Goal: Task Accomplishment & Management: Use online tool/utility

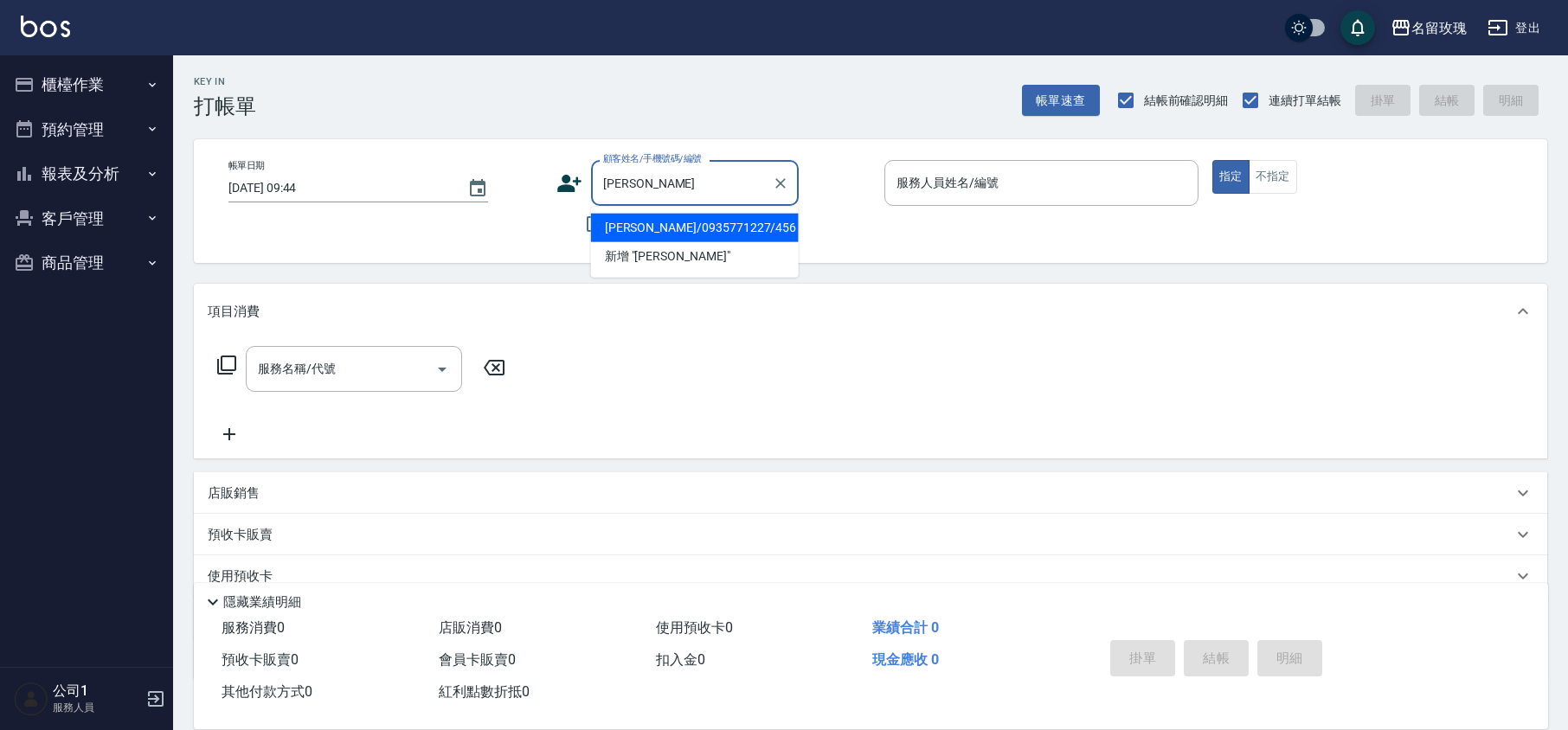
drag, startPoint x: 717, startPoint y: 230, endPoint x: 690, endPoint y: 239, distance: 28.5
click at [717, 230] on li "[PERSON_NAME]/0935771227/456" at bounding box center [695, 228] width 208 height 29
type input "[PERSON_NAME]/0935771227/456"
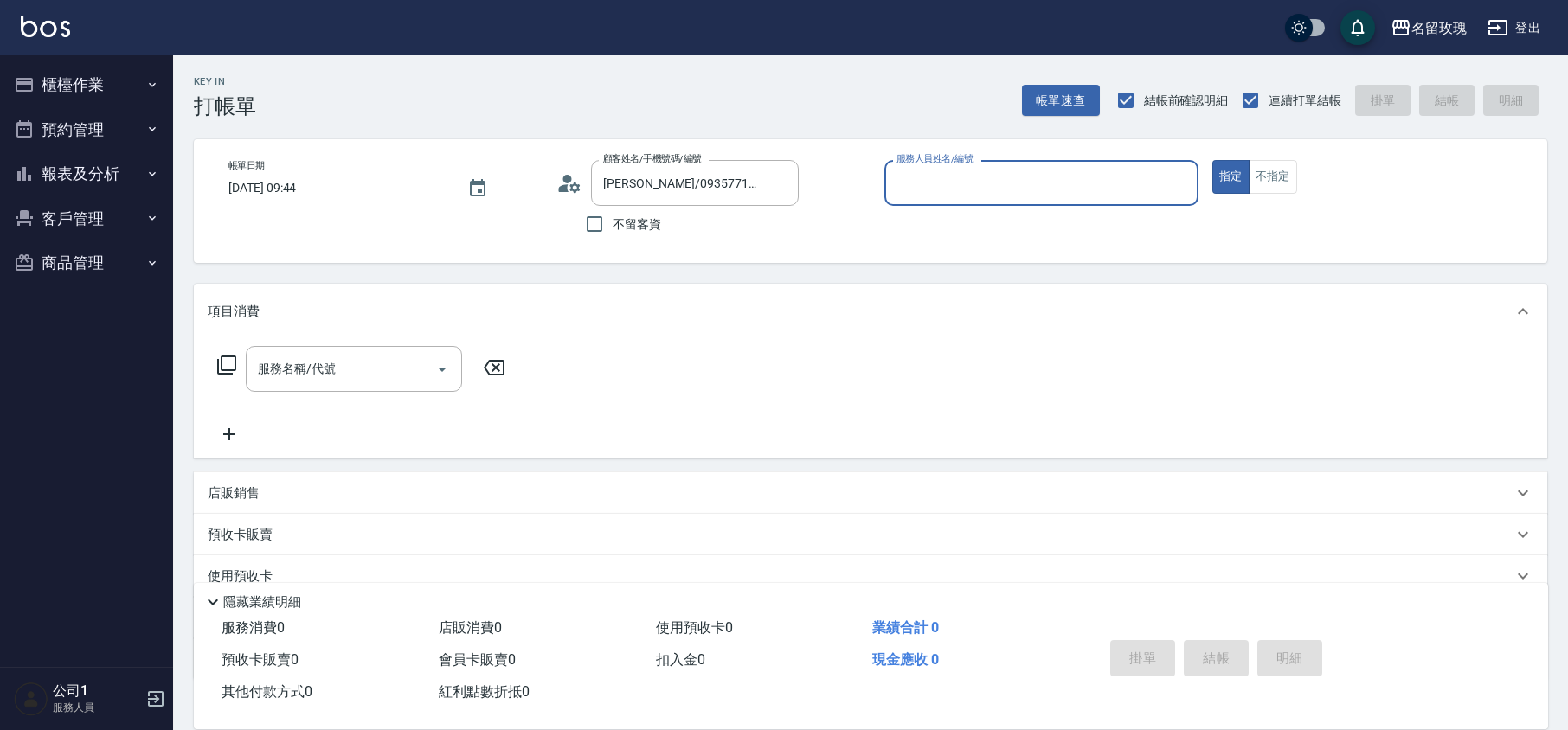
type input "VIVI-2"
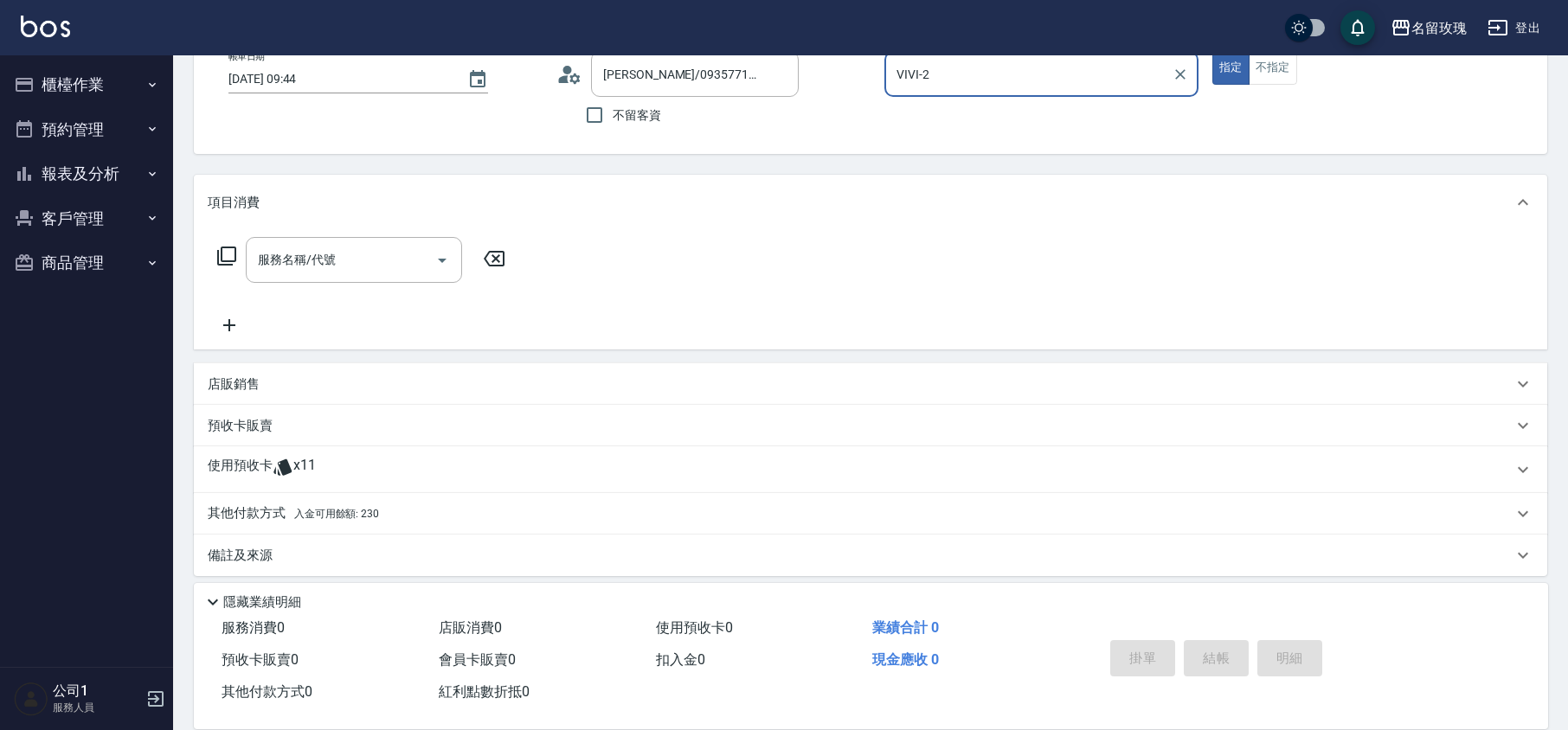
scroll to position [117, 0]
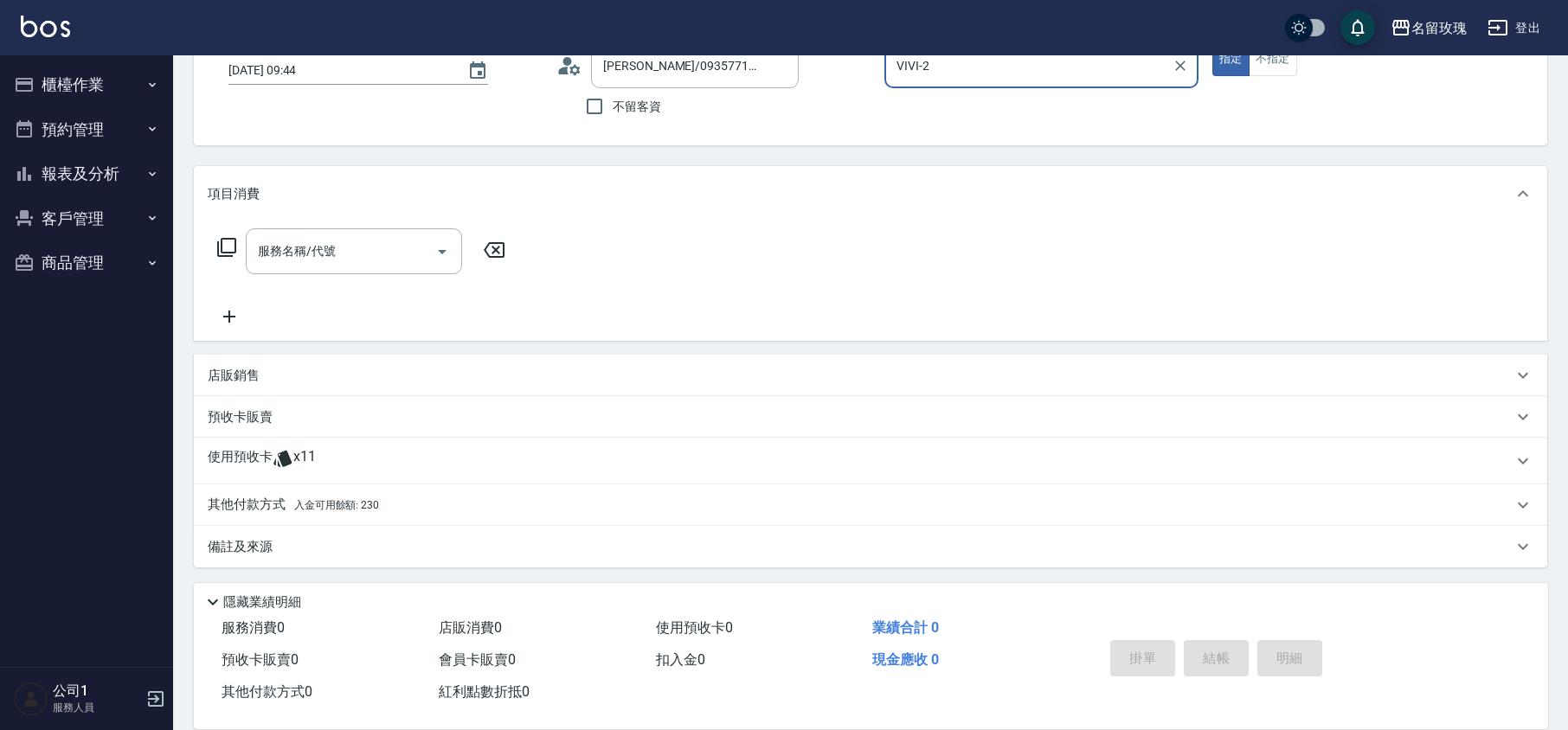
click at [326, 458] on div "使用預收卡 x11" at bounding box center [860, 461] width 1305 height 26
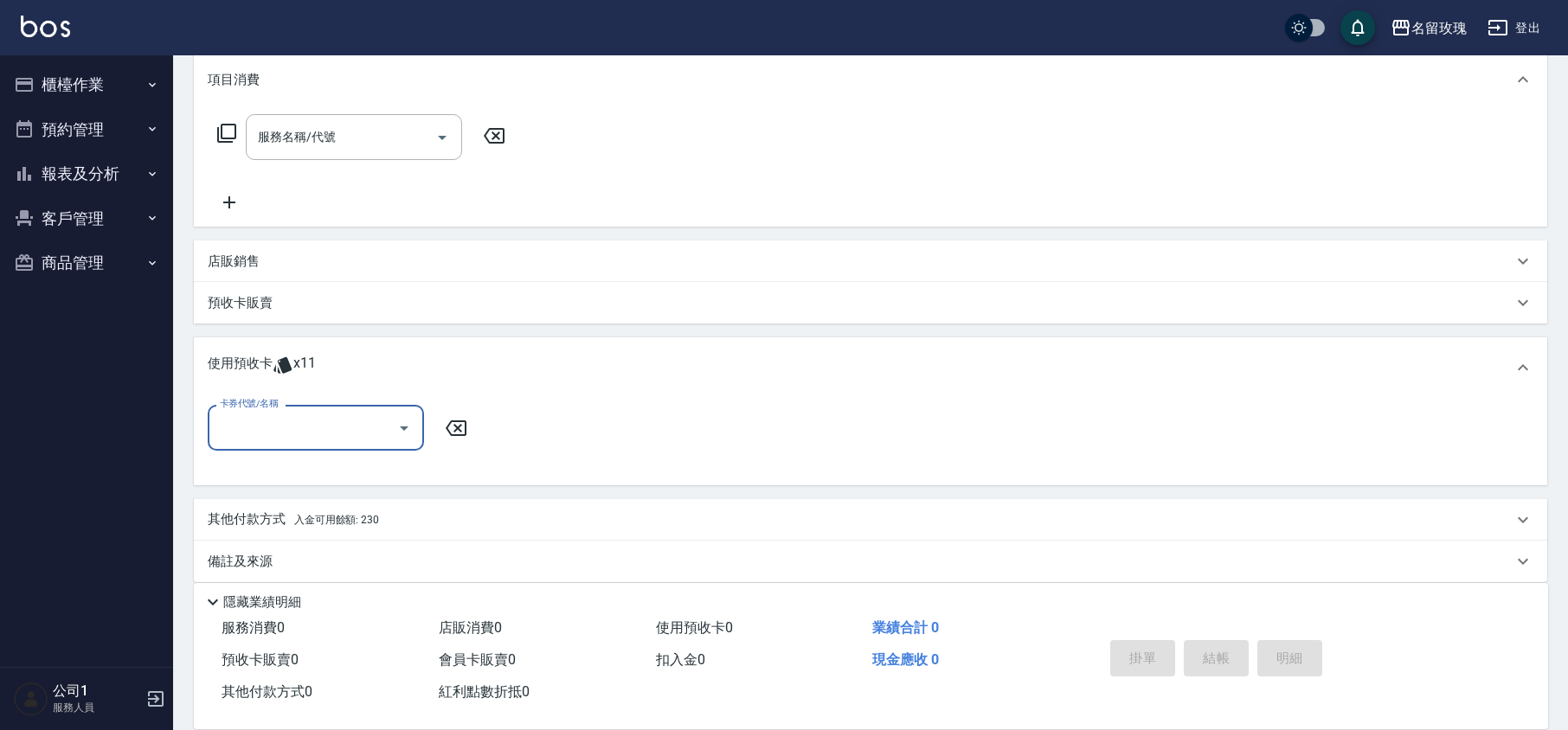
scroll to position [233, 0]
click at [406, 434] on icon "Open" at bounding box center [405, 428] width 21 height 21
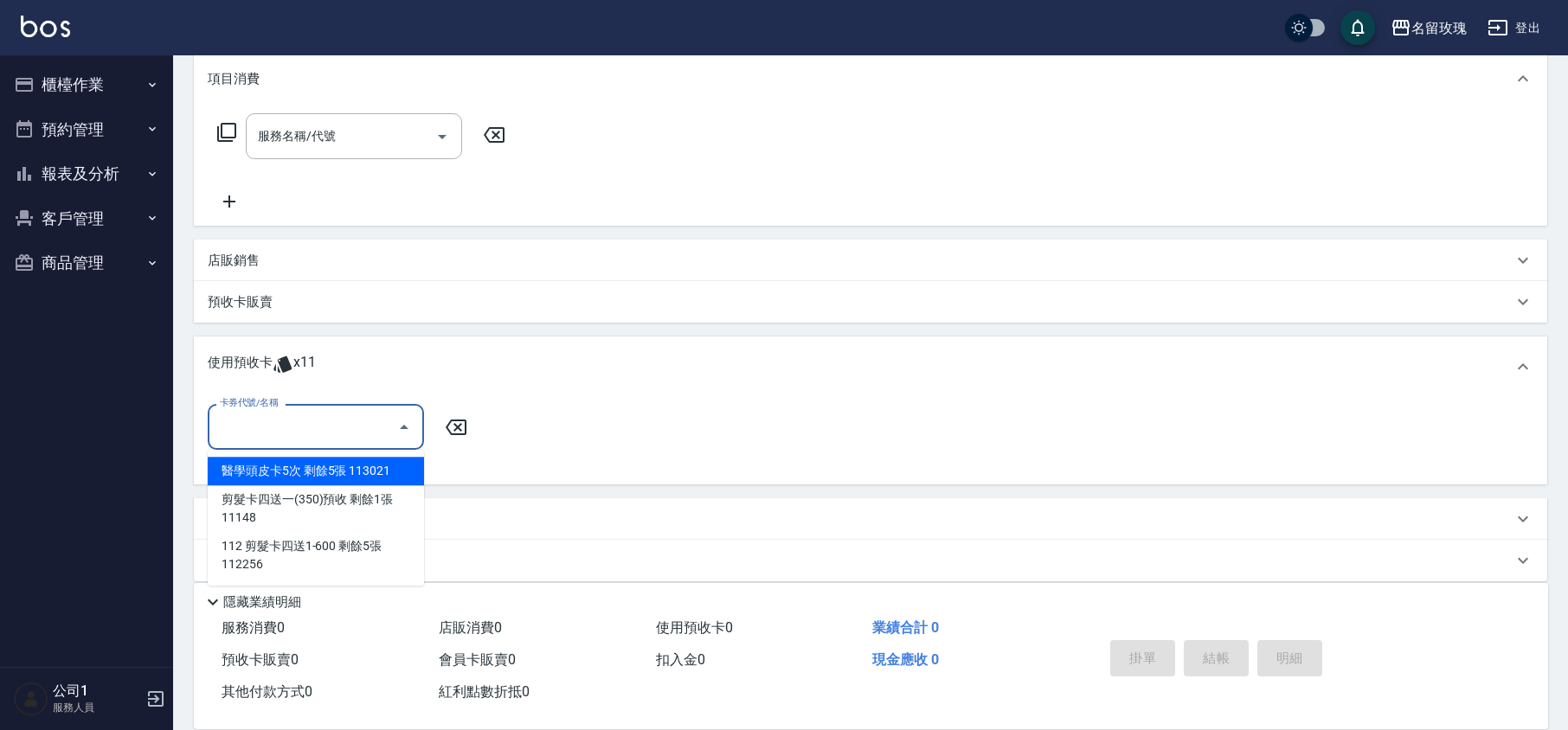
click at [700, 449] on div "卡券代號/名稱 卡券代號/名稱" at bounding box center [870, 437] width 1326 height 67
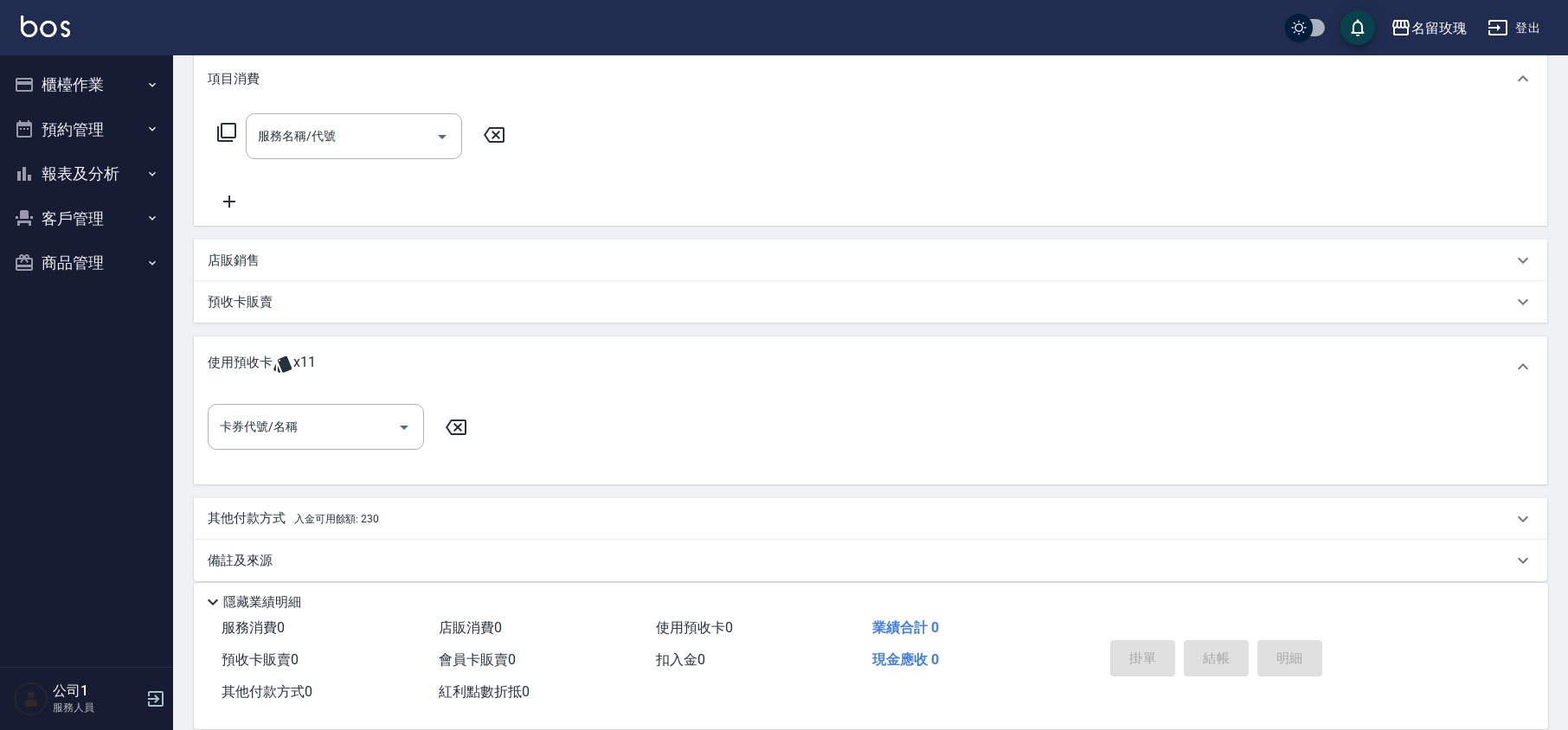
scroll to position [0, 0]
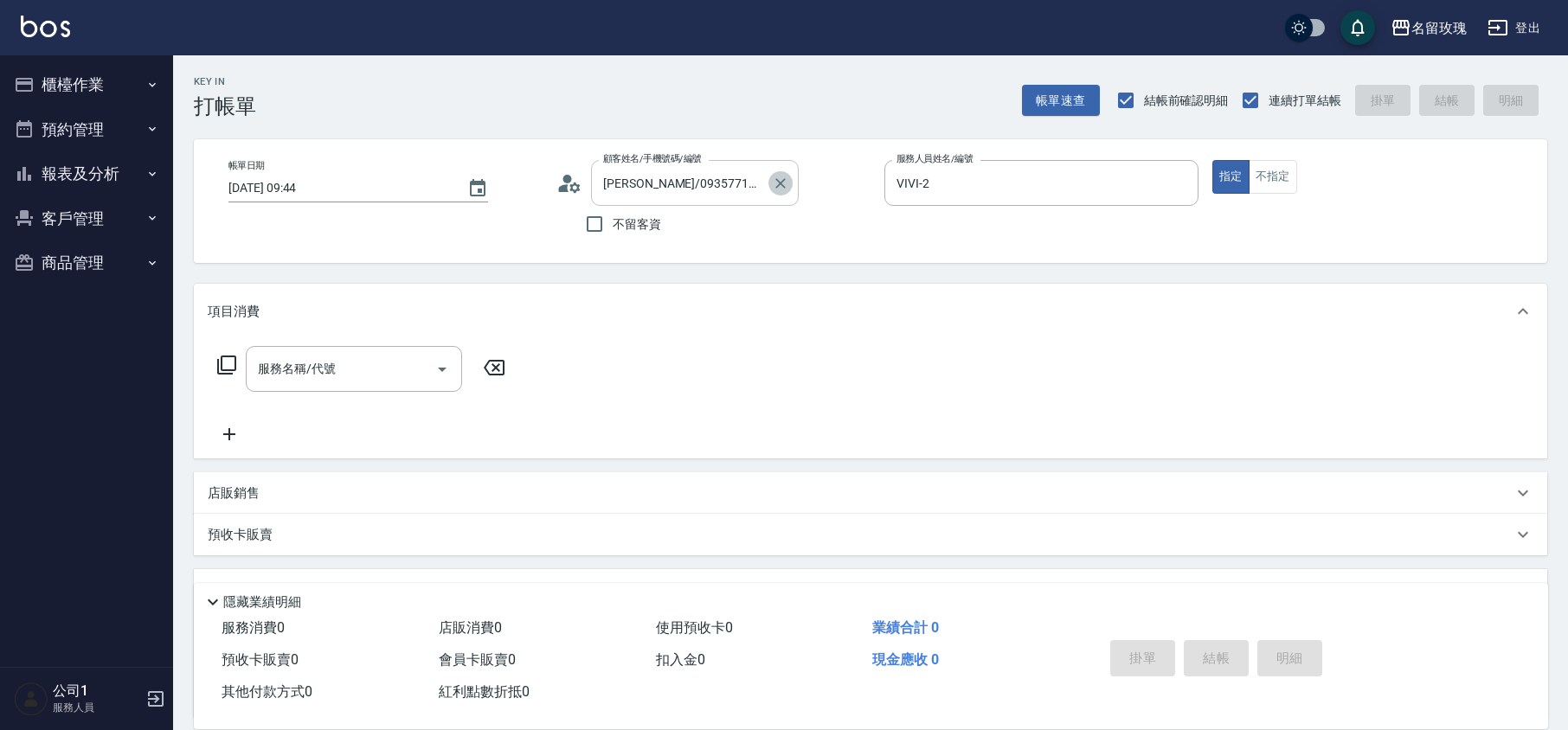
click at [783, 183] on icon "Clear" at bounding box center [781, 183] width 17 height 17
click at [783, 102] on div "Key In 打帳單 帳單速查 結帳前確認明細 連續打單結帳 掛單 結帳 明細" at bounding box center [860, 87] width 1374 height 63
click at [1183, 189] on icon "Clear" at bounding box center [1181, 183] width 17 height 17
click at [835, 106] on div "Key In 打帳單 帳單速查 結帳前確認明細 連續打單結帳 掛單 結帳 明細" at bounding box center [860, 87] width 1374 height 63
drag, startPoint x: 79, startPoint y: 153, endPoint x: 91, endPoint y: 198, distance: 46.6
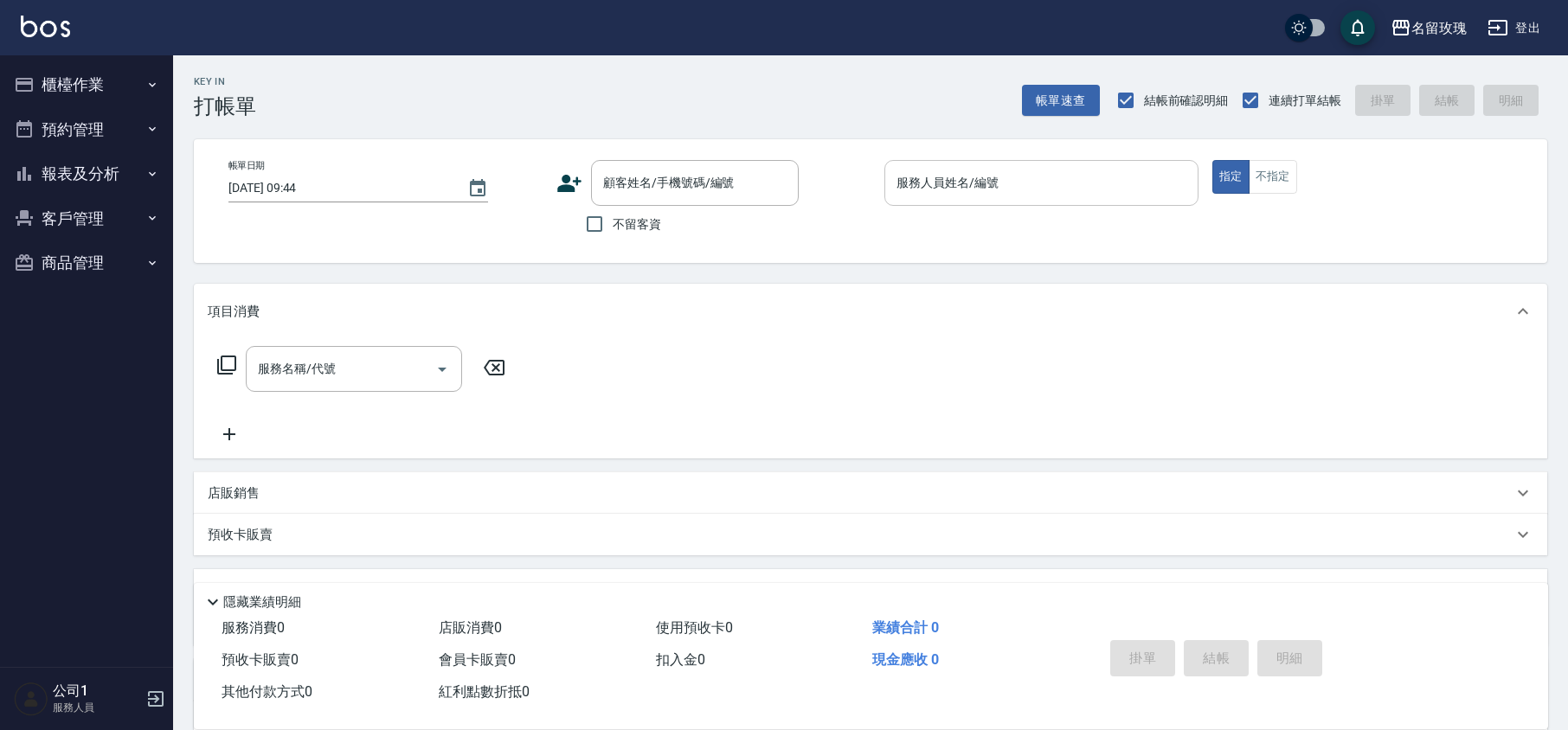
click at [79, 154] on button "報表及分析" at bounding box center [86, 174] width 159 height 45
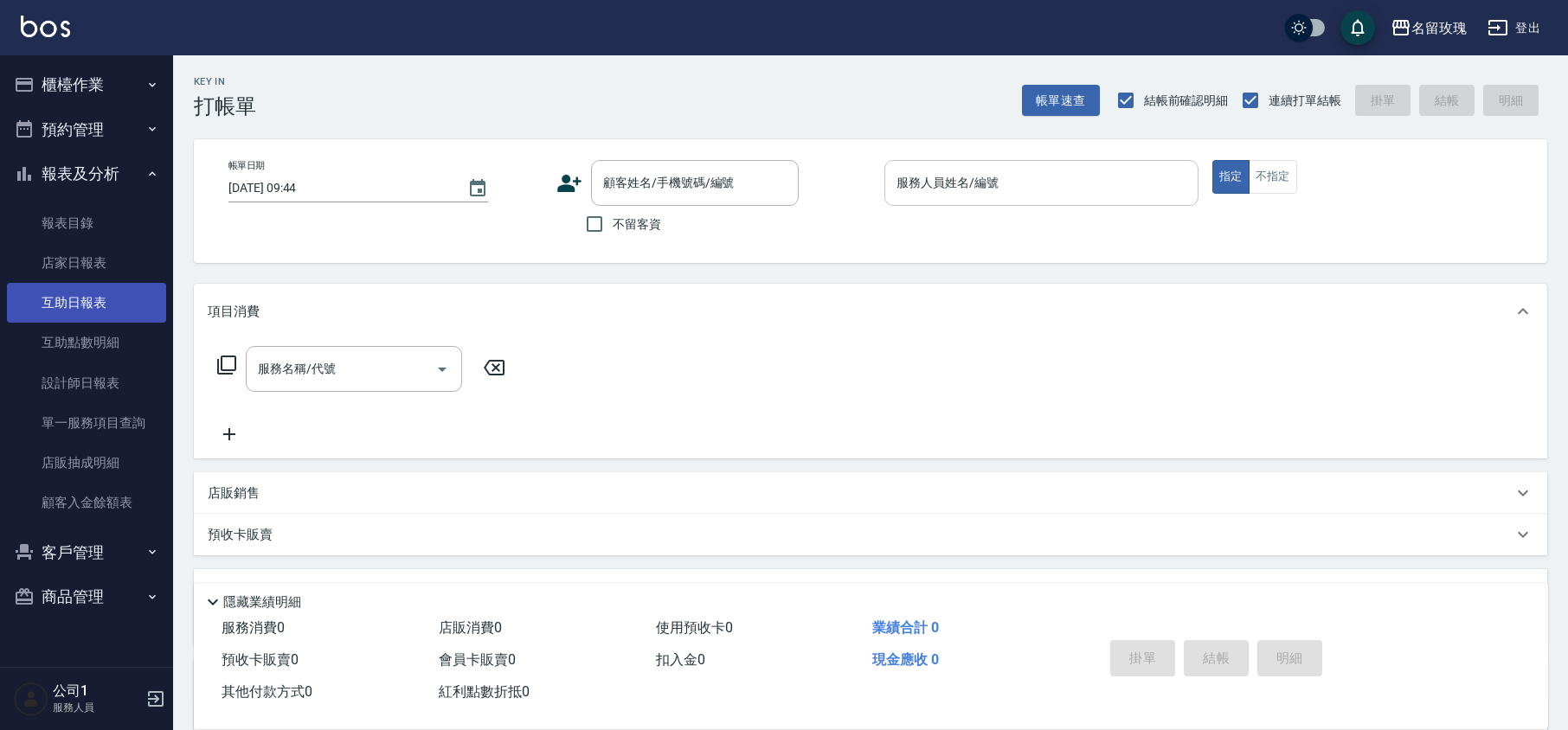
click at [107, 312] on link "互助日報表" at bounding box center [86, 302] width 159 height 40
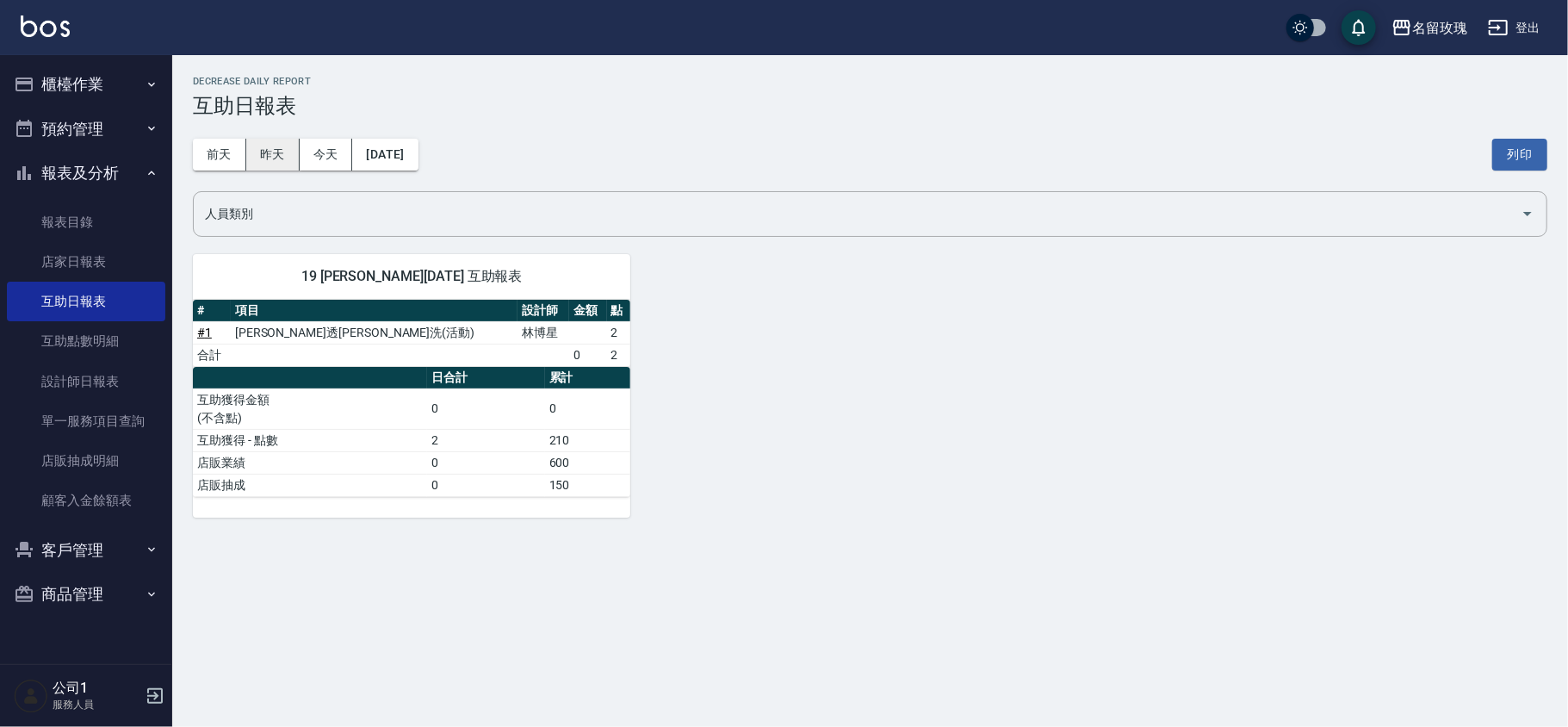
click at [271, 152] on button "昨天" at bounding box center [273, 155] width 53 height 32
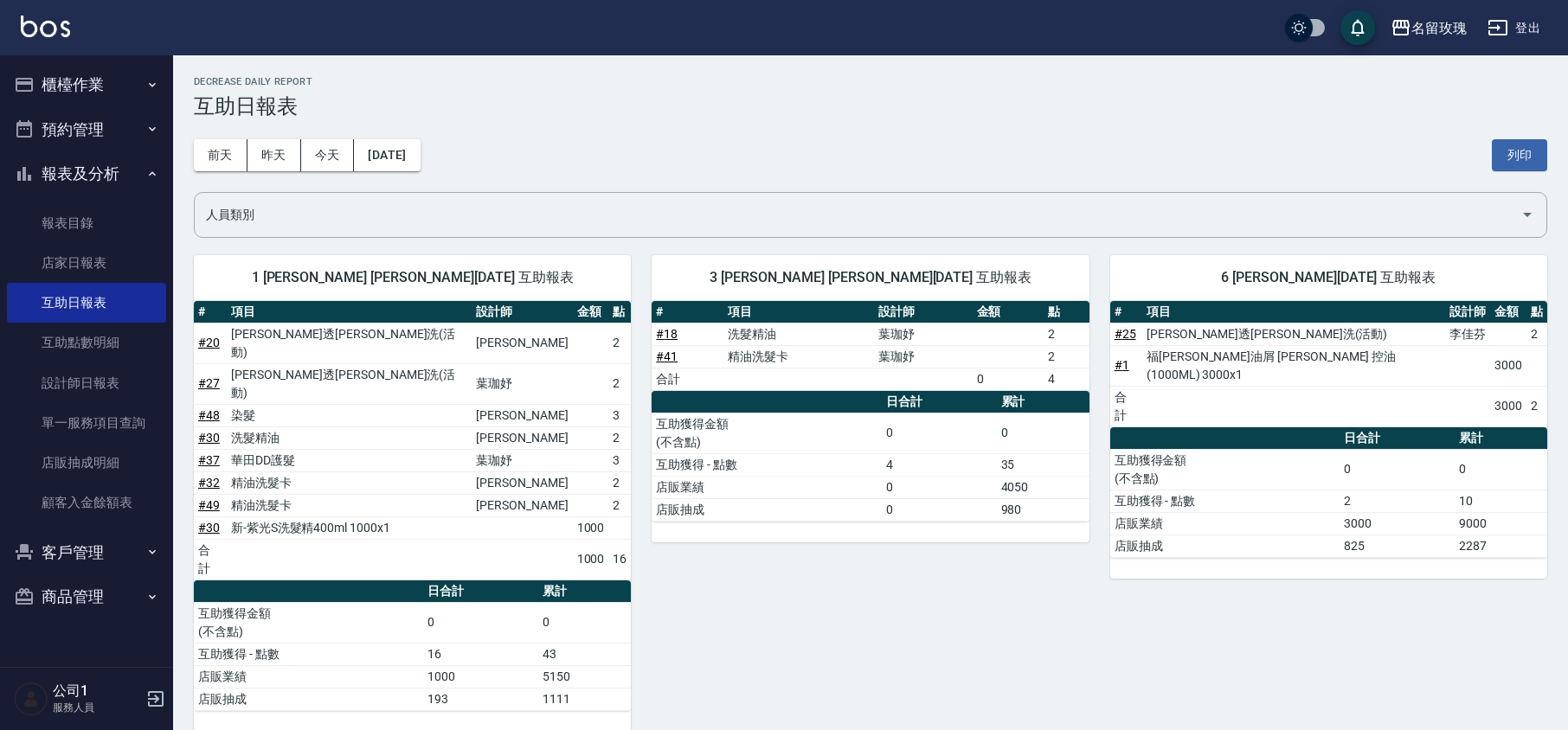
click at [503, 115] on h3 "互助日報表" at bounding box center [870, 106] width 1353 height 24
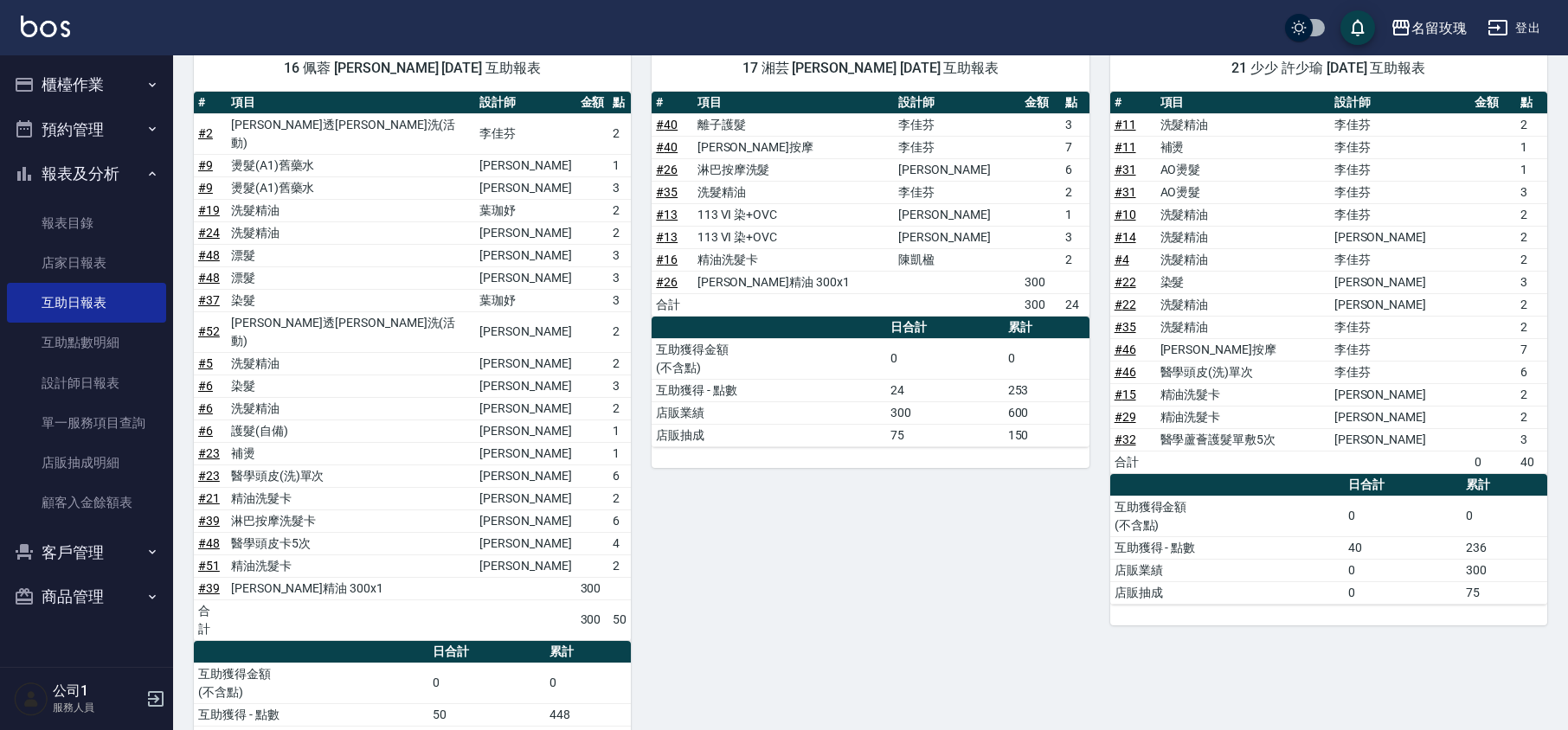
scroll to position [377, 0]
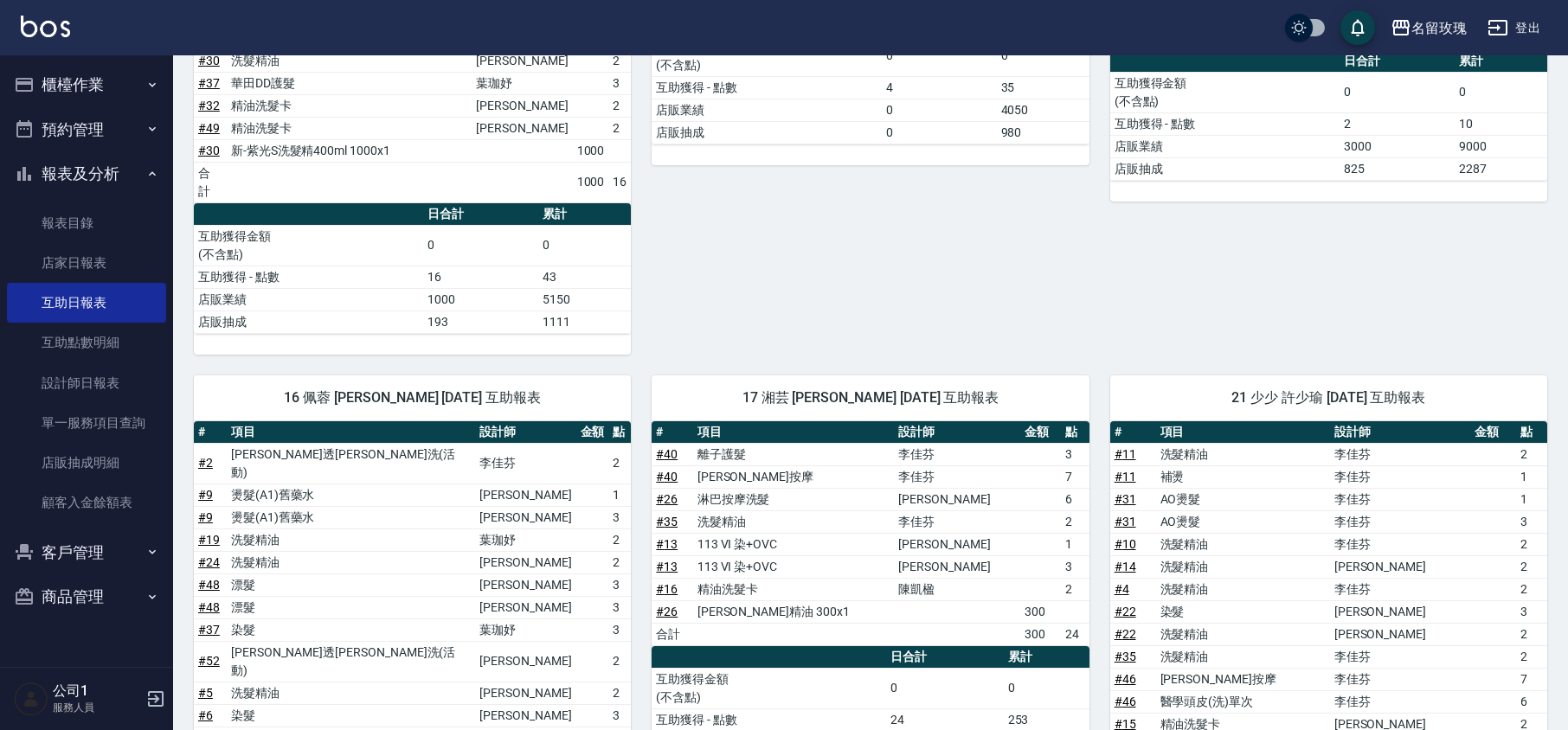
click at [113, 161] on button "報表及分析" at bounding box center [86, 174] width 159 height 45
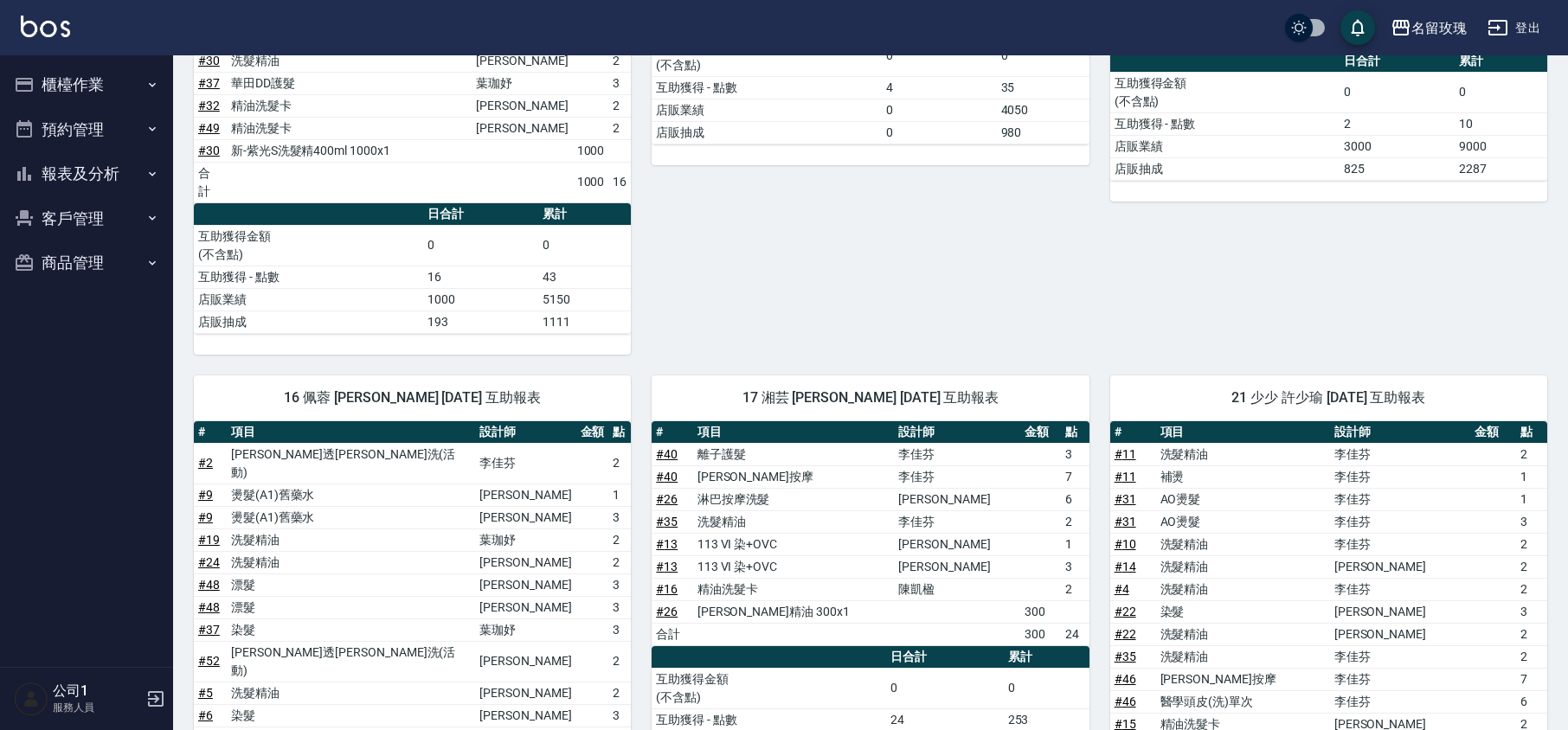
click at [104, 81] on button "櫃檯作業" at bounding box center [86, 84] width 159 height 45
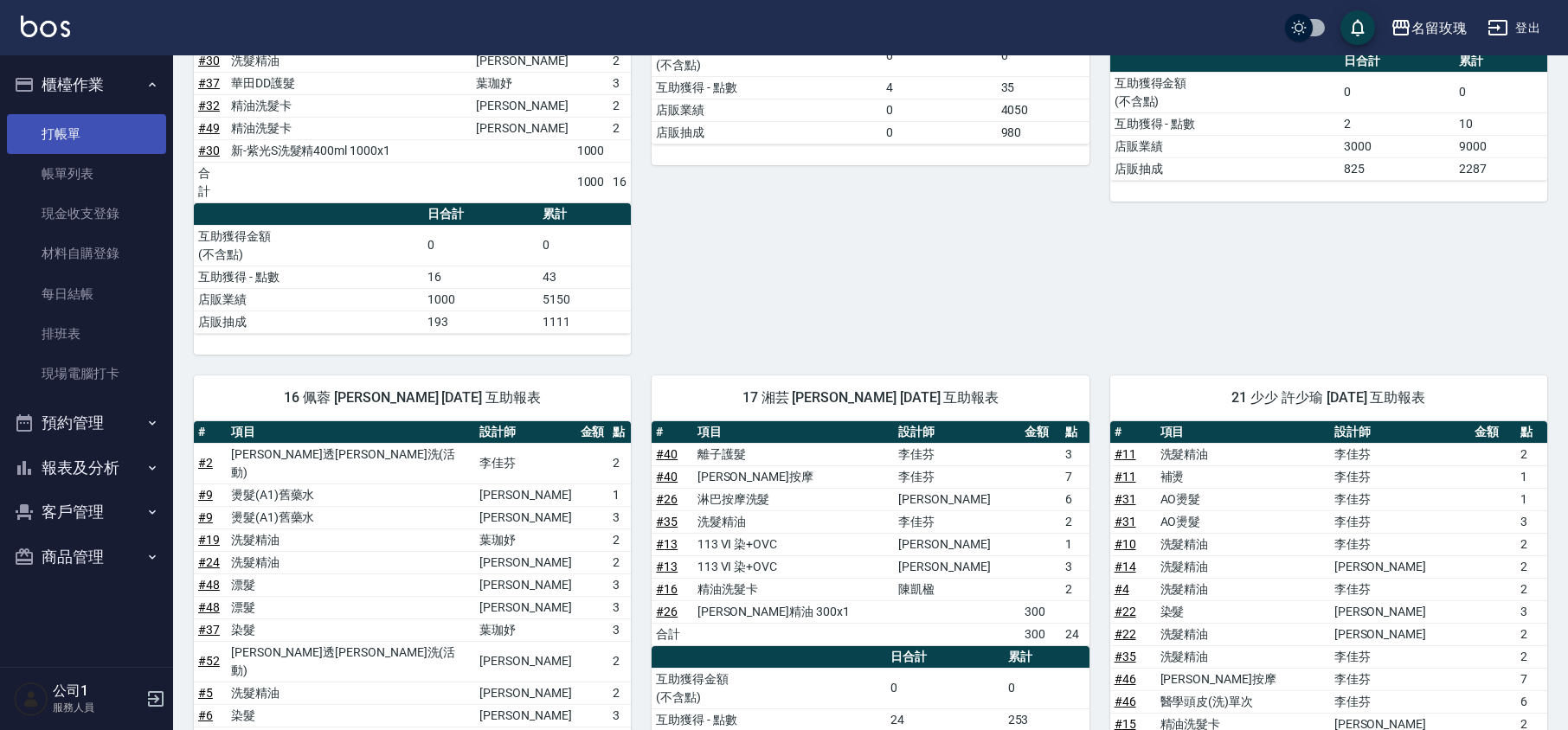
click at [121, 128] on link "打帳單" at bounding box center [86, 135] width 159 height 40
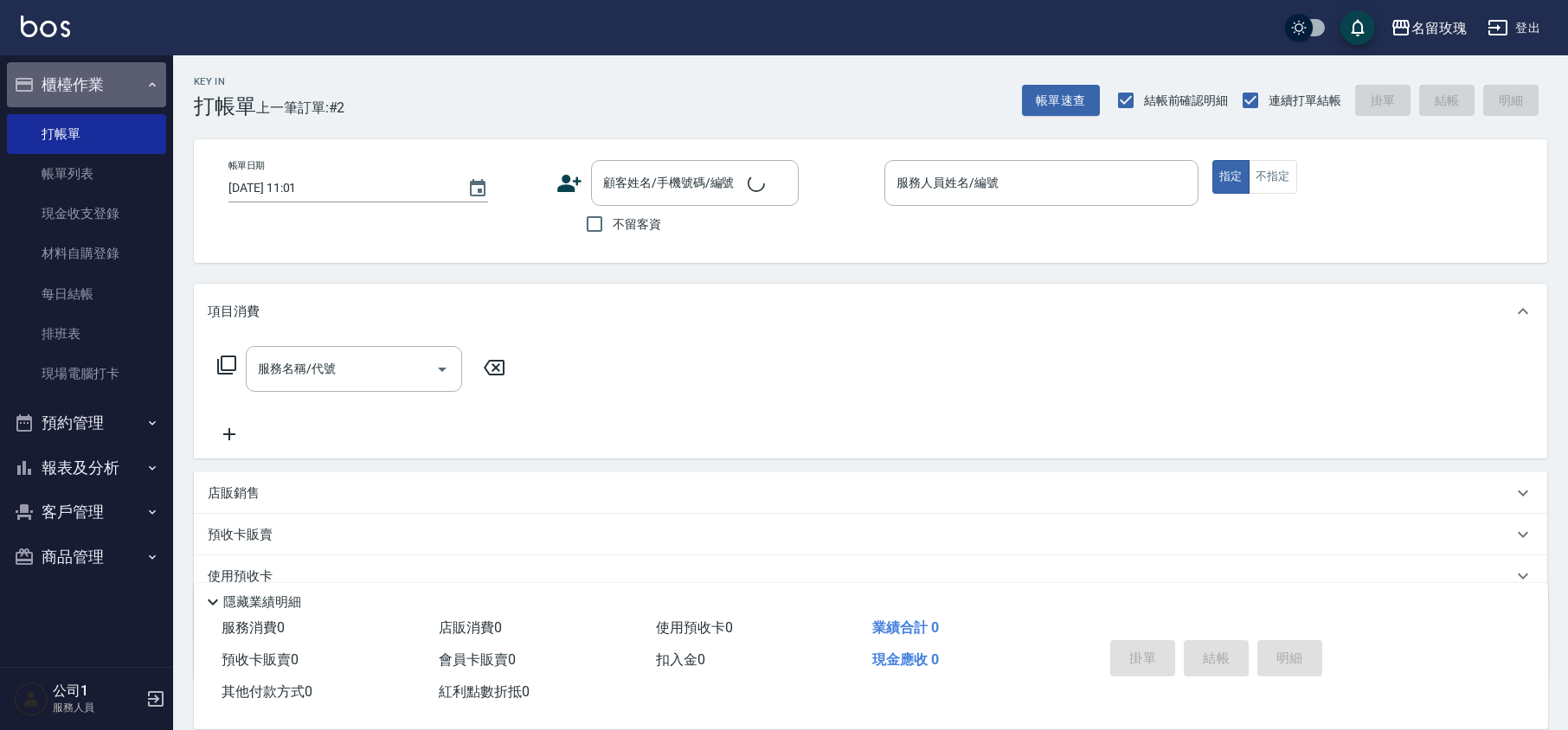
click at [92, 73] on button "櫃檯作業" at bounding box center [86, 84] width 159 height 45
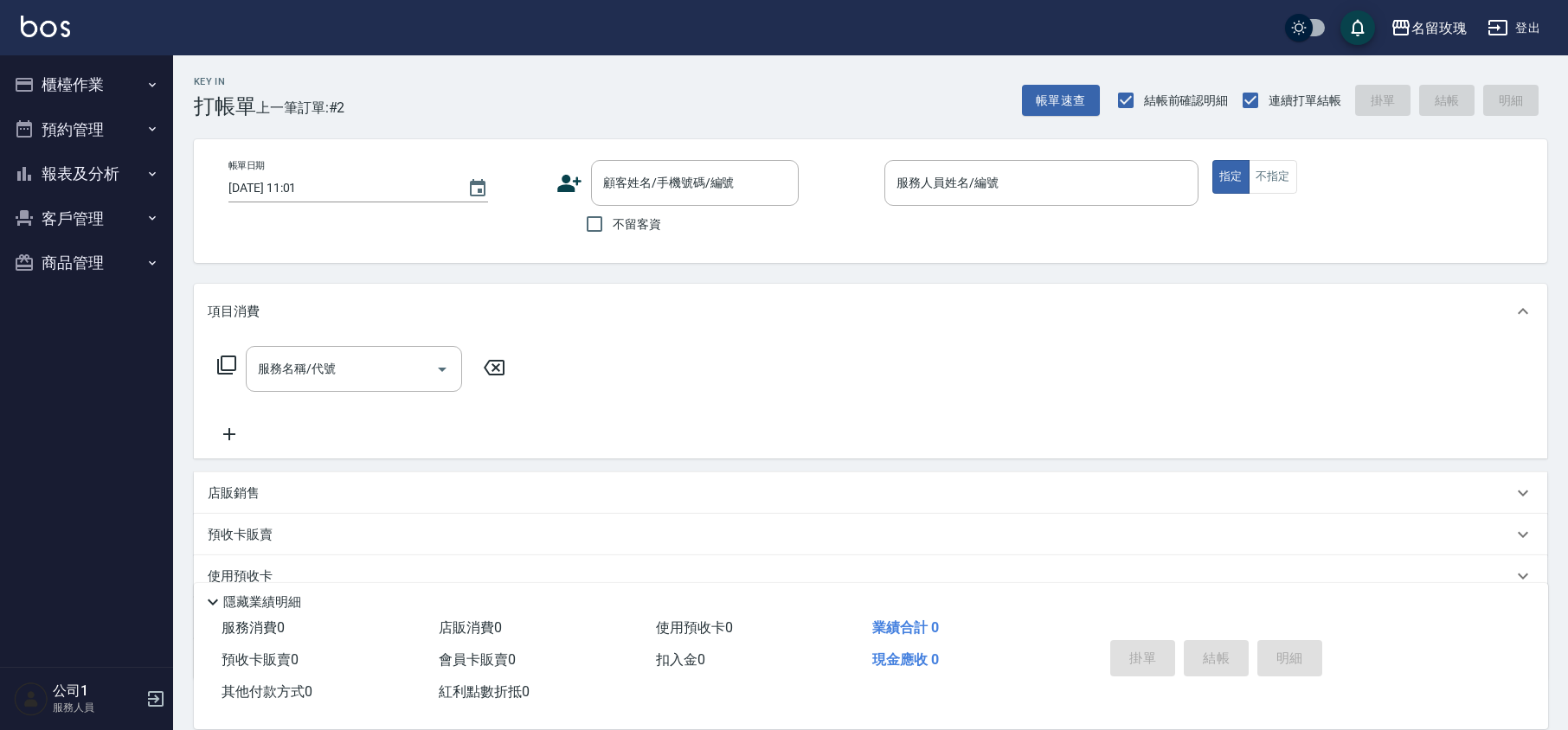
click at [479, 70] on div "Key In 打帳單 上一筆訂單:#2 帳單速查 結帳前確認明細 連續打單結帳 掛單 結帳 明細" at bounding box center [860, 87] width 1374 height 63
click at [625, 70] on div "Key In 打帳單 上一筆訂單:#2 帳單速查 結帳前確認明細 連續打單結帳 掛單 結帳 明細" at bounding box center [860, 87] width 1374 height 63
click at [652, 160] on div "顧客姓名/手機號碼/編號" at bounding box center [695, 183] width 208 height 46
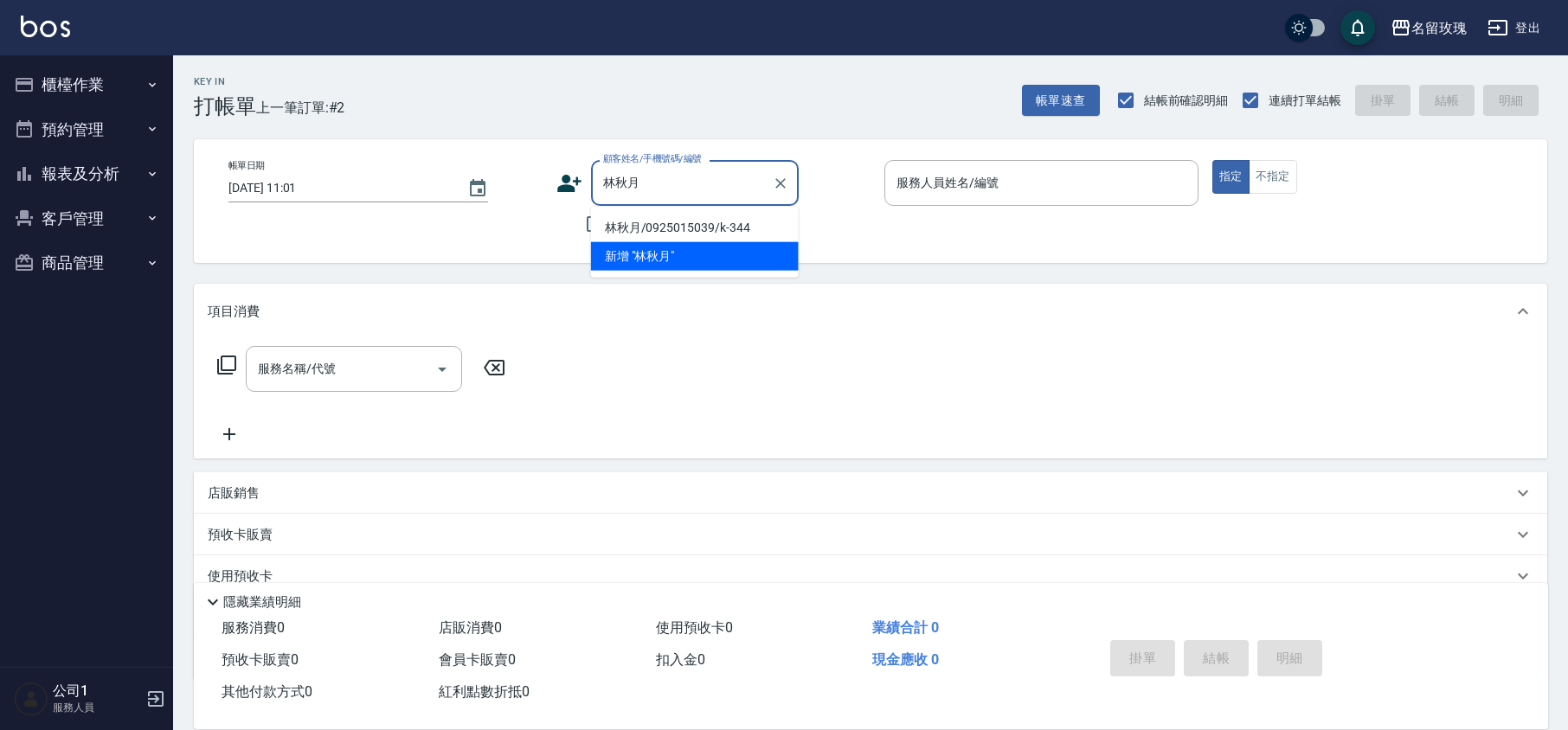
click at [658, 225] on li "林秋月/0925015039/k-344" at bounding box center [695, 228] width 208 height 29
type input "林秋月/0925015039/k-344"
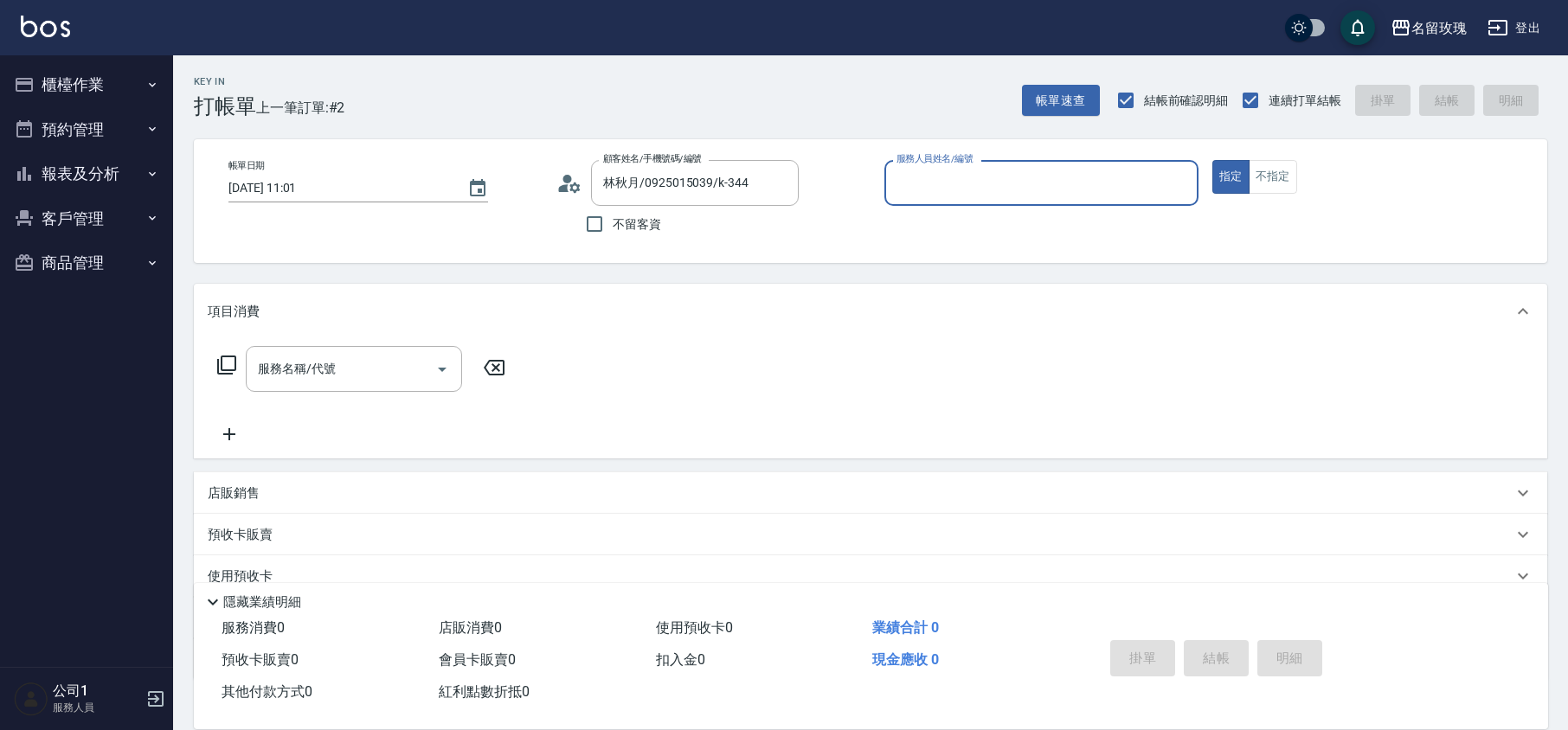
type input "[PERSON_NAME]-5"
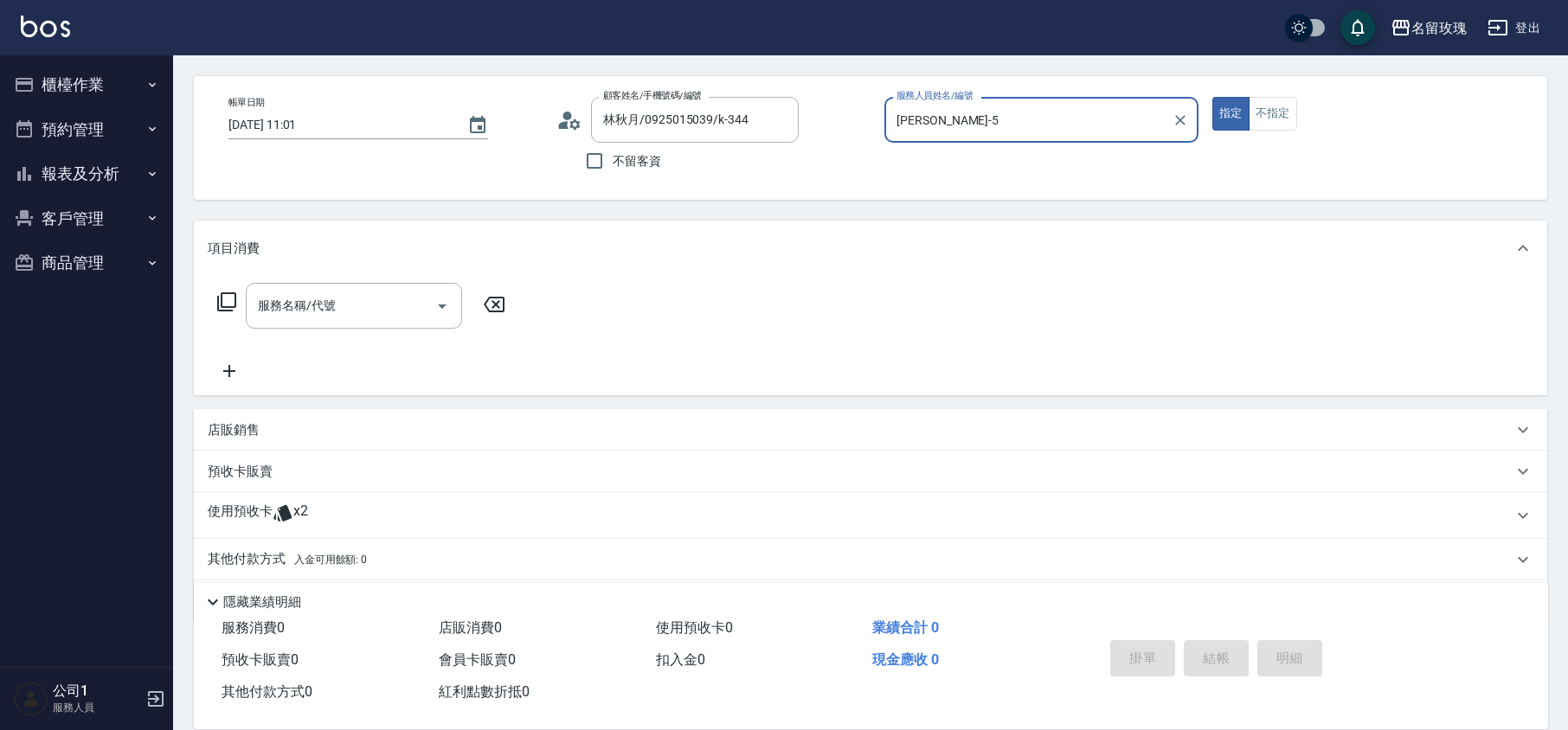
scroll to position [117, 0]
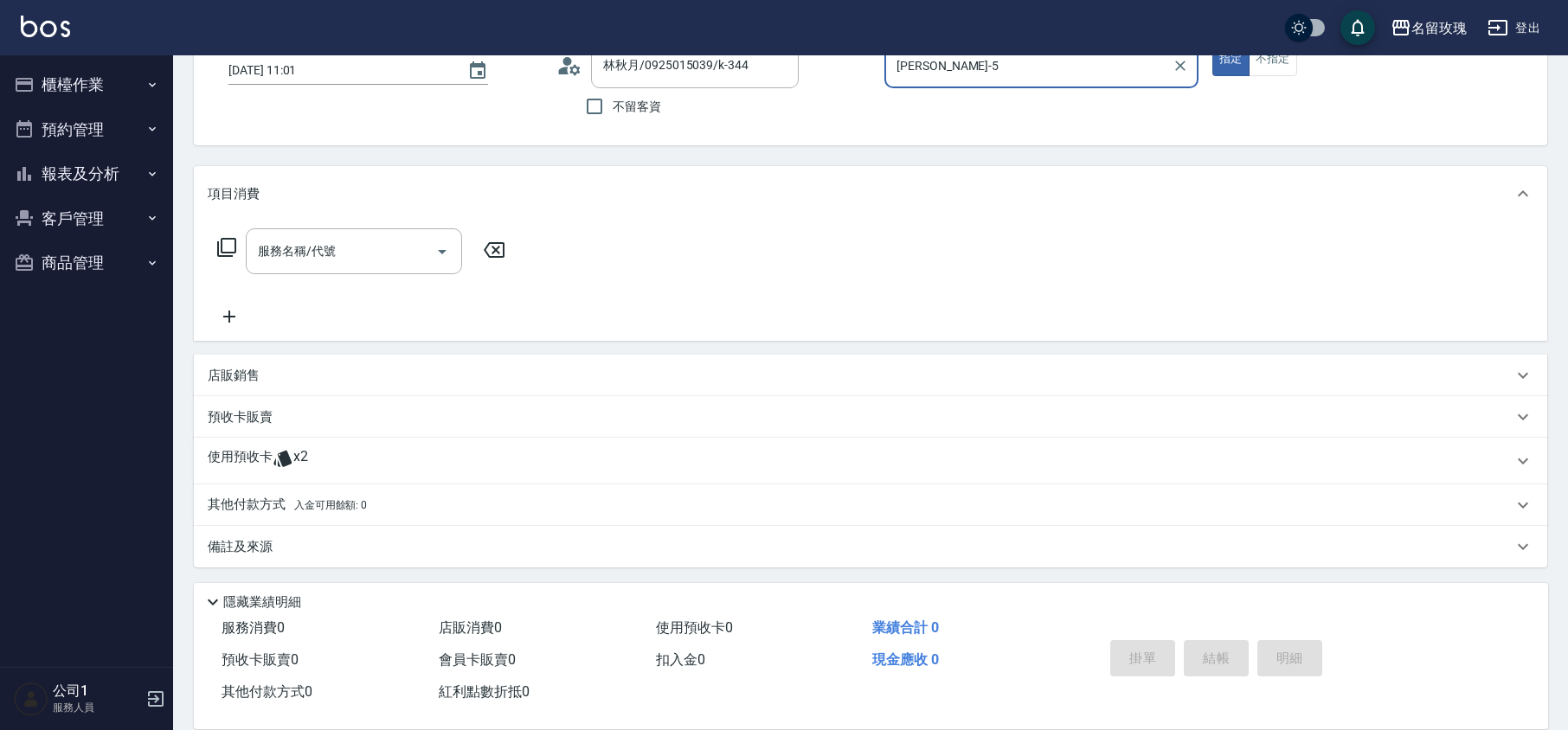
click at [316, 454] on div "使用預收卡 x2" at bounding box center [860, 461] width 1305 height 26
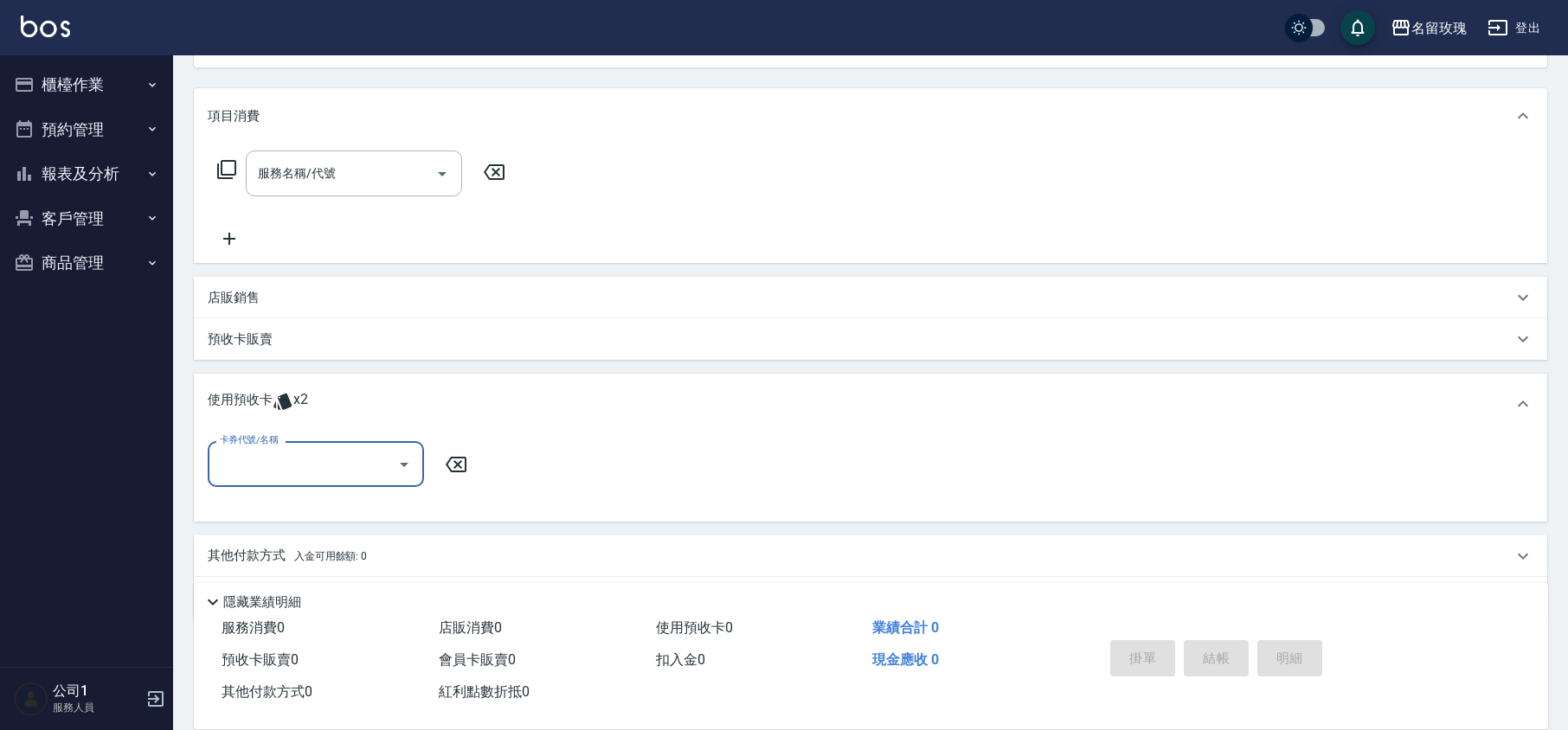
scroll to position [245, 0]
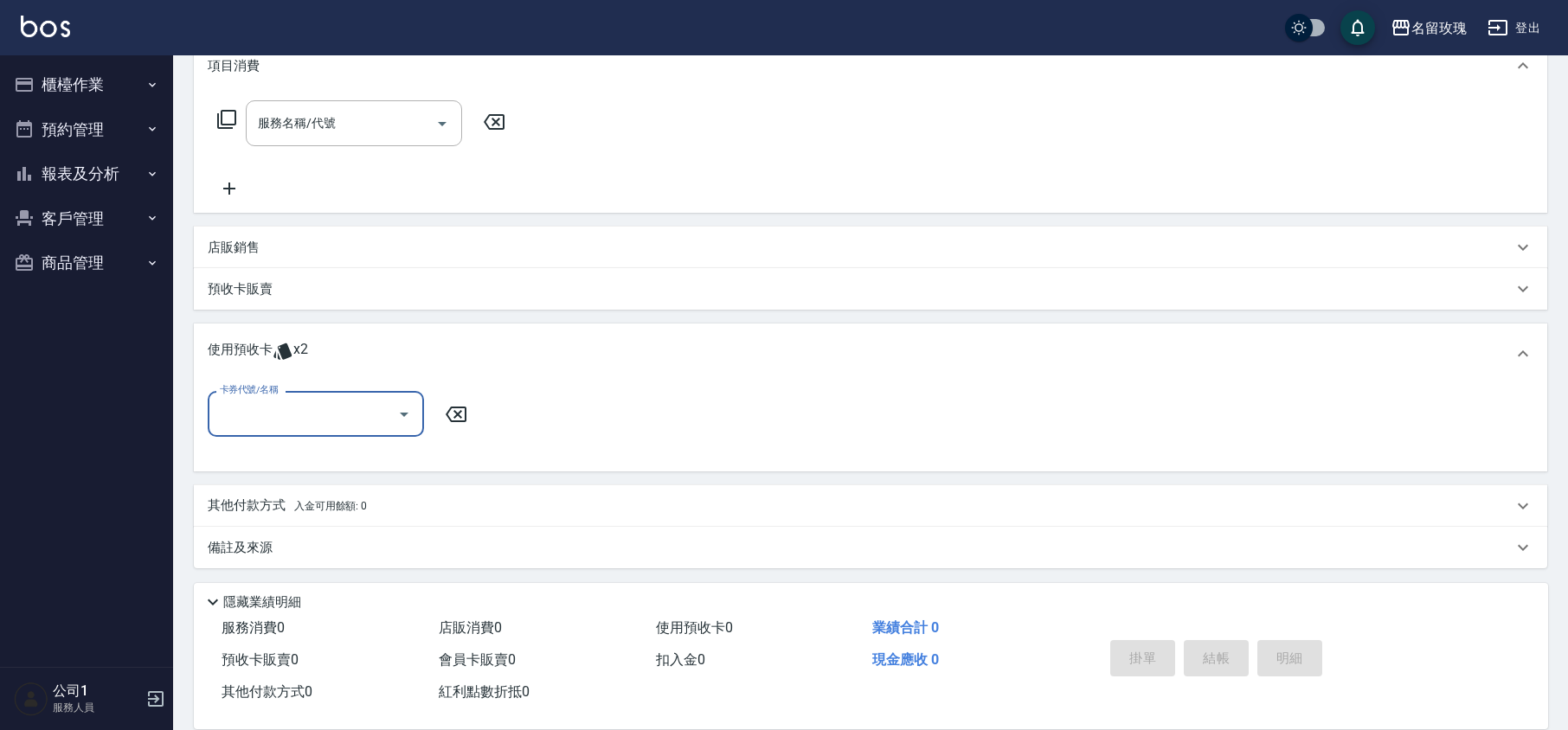
click at [370, 432] on div "卡券代號/名稱" at bounding box center [316, 414] width 217 height 46
click at [366, 458] on div "112 剪髮卡四送一(1000) 剩餘2張 112155" at bounding box center [316, 467] width 217 height 47
type input "112 剪髮卡四送一(1000) 112155"
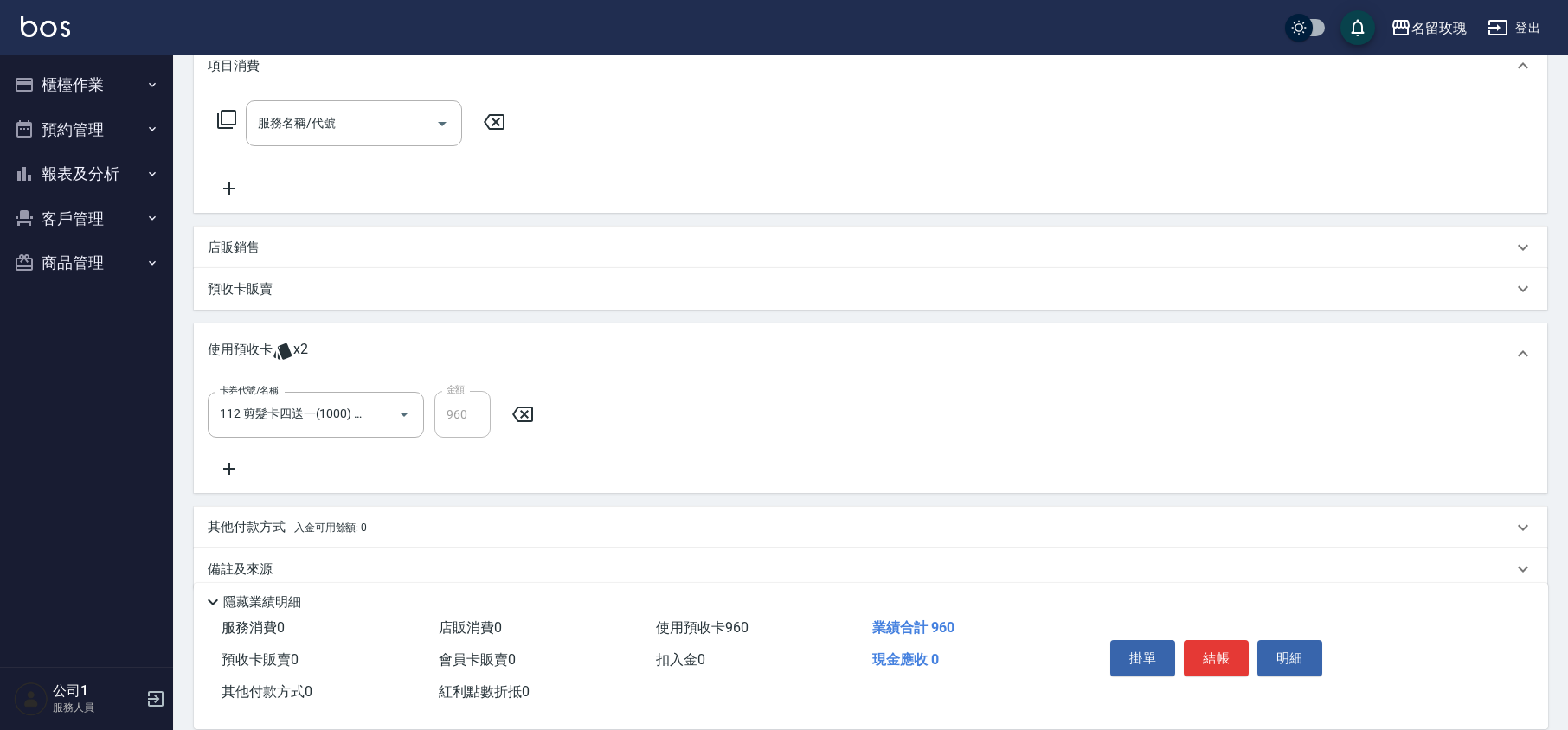
click at [468, 466] on div "卡券代號/名稱 112 剪髮卡四送一(1000) 112155 卡券代號/名稱 金額 960 金額" at bounding box center [870, 435] width 1326 height 88
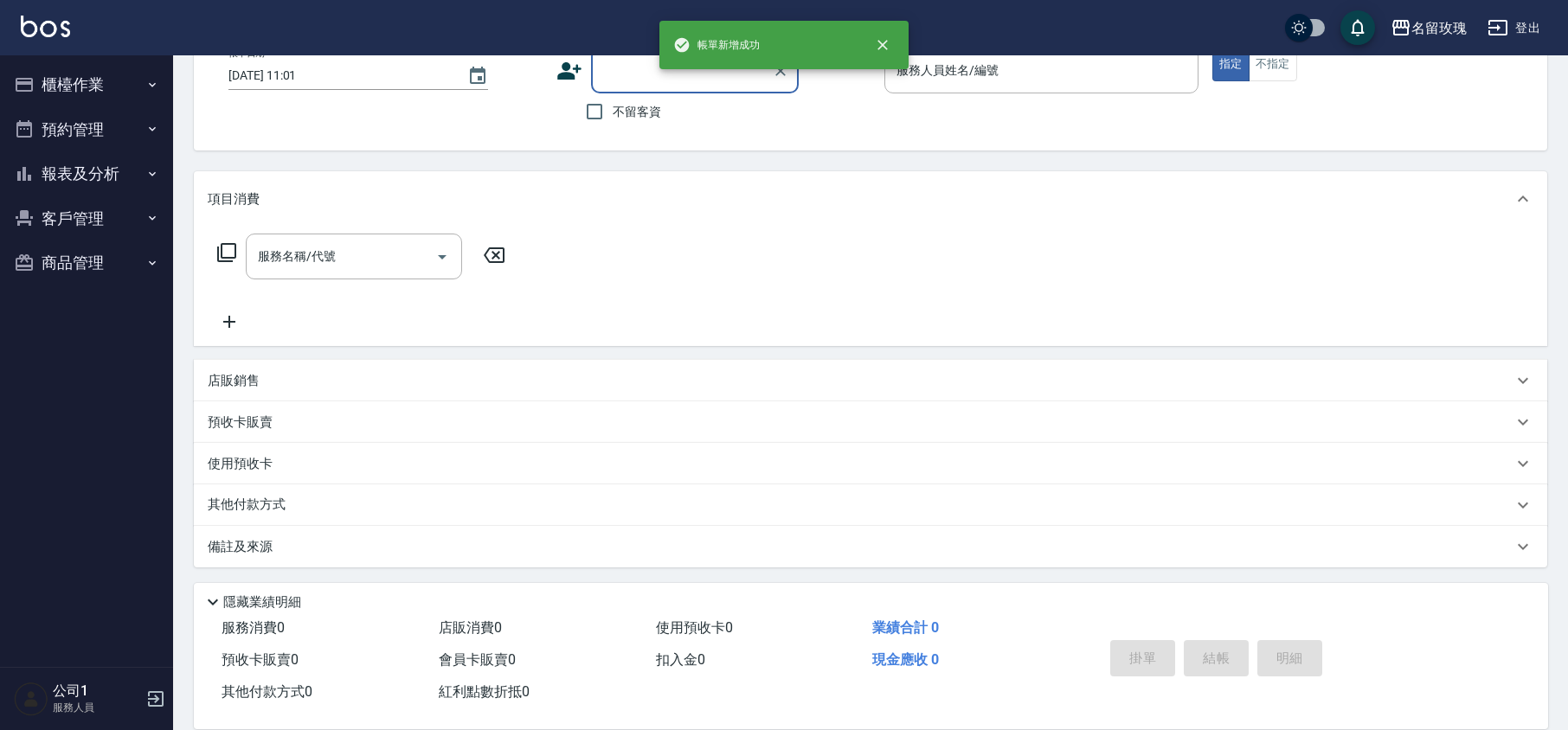
scroll to position [0, 0]
